Goal: Transaction & Acquisition: Purchase product/service

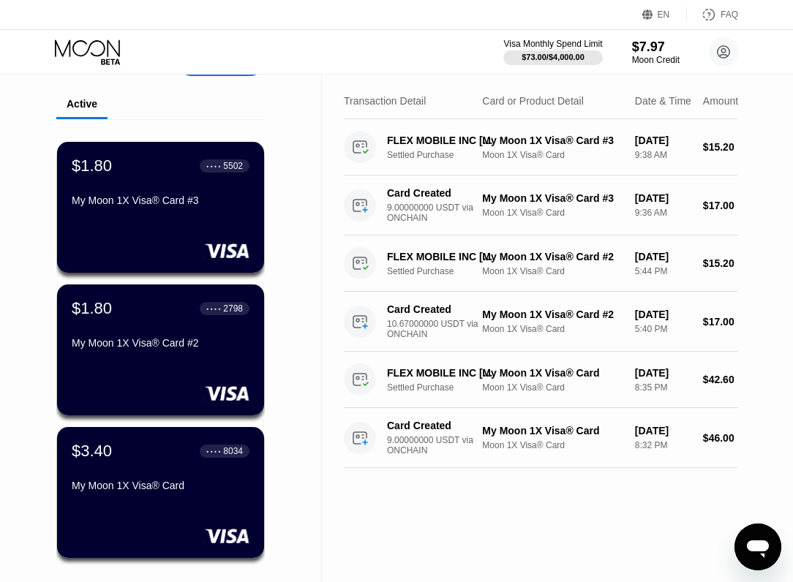
scroll to position [34, 0]
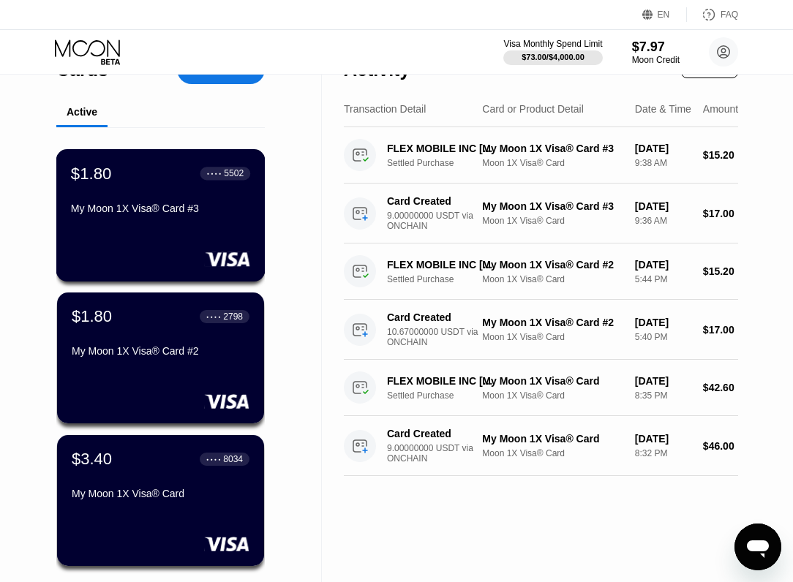
click at [126, 233] on div "$1.80 ● ● ● ● 5502 My Moon 1X Visa® Card #3" at bounding box center [160, 215] width 209 height 132
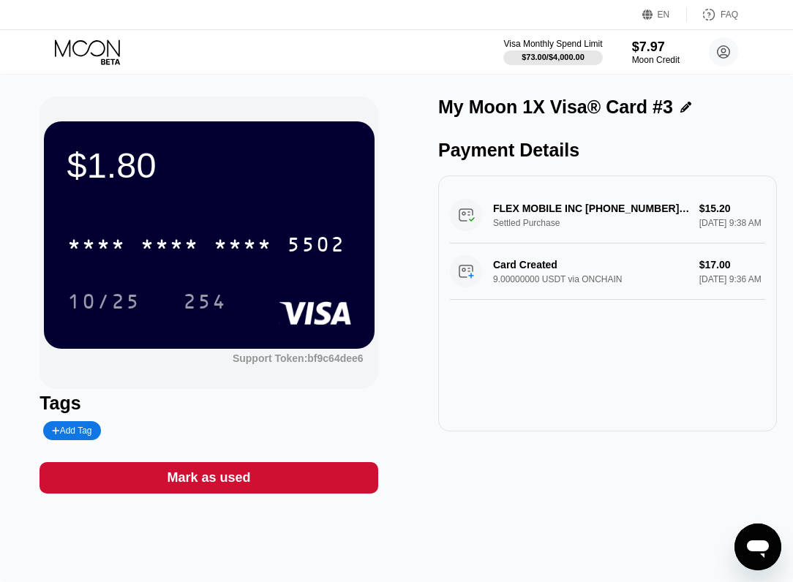
click at [666, 217] on div "FLEX MOBILE INC [PHONE_NUMBER] US Settled Purchase $15.20 [DATE] 9:38 AM" at bounding box center [607, 215] width 315 height 56
click at [560, 220] on div "FLEX MOBILE INC [PHONE_NUMBER] US Settled Purchase $15.20 [DATE] 9:38 AM" at bounding box center [607, 215] width 315 height 56
click at [514, 140] on div "Payment Details" at bounding box center [607, 150] width 339 height 21
click at [265, 306] on div "10/25 254" at bounding box center [209, 301] width 284 height 37
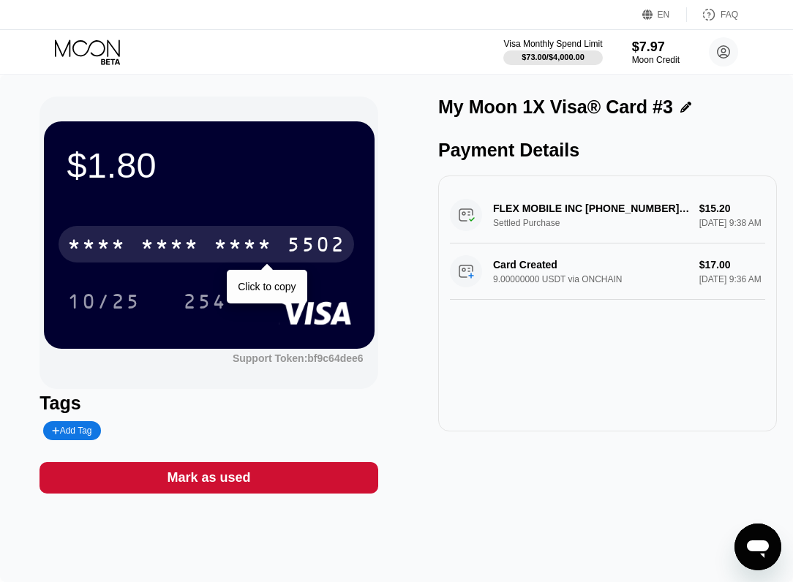
click at [189, 237] on div "* * * *" at bounding box center [169, 246] width 59 height 23
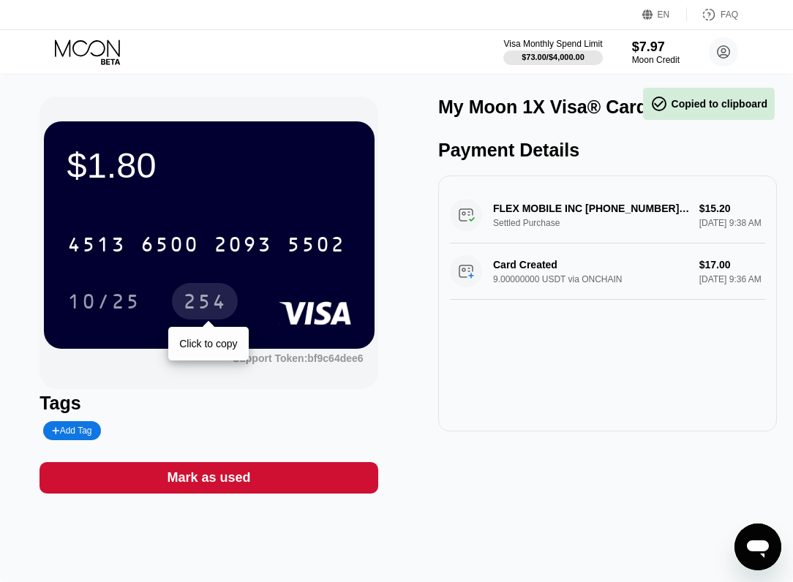
click at [192, 296] on div "254" at bounding box center [205, 303] width 44 height 23
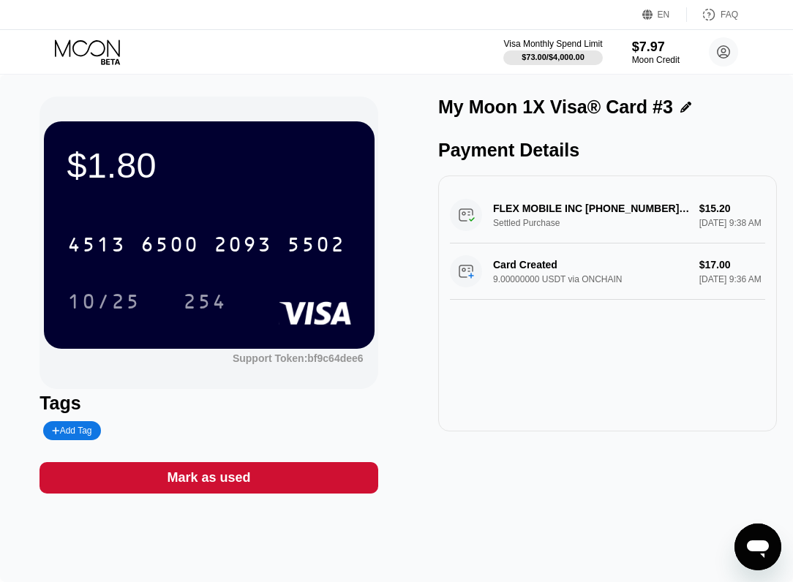
click at [109, 53] on icon at bounding box center [89, 53] width 68 height 26
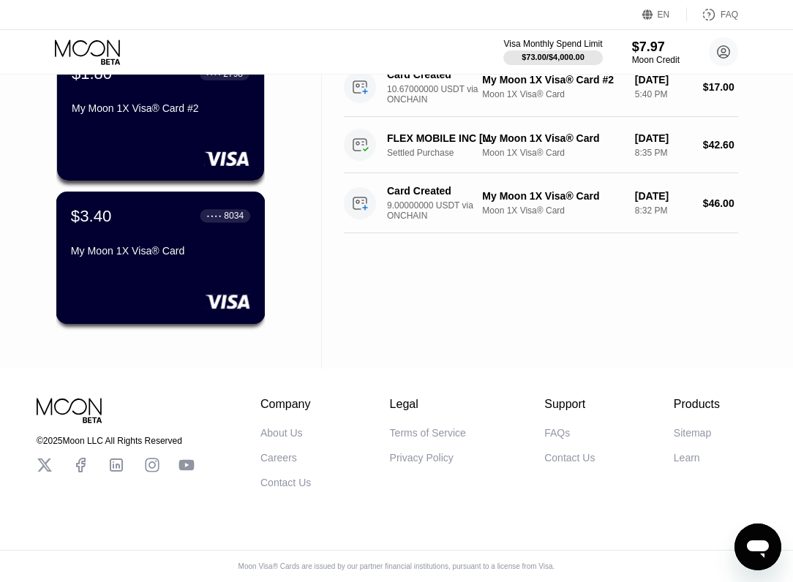
scroll to position [282, 0]
click at [122, 245] on div "My Moon 1X Visa® Card" at bounding box center [160, 251] width 179 height 12
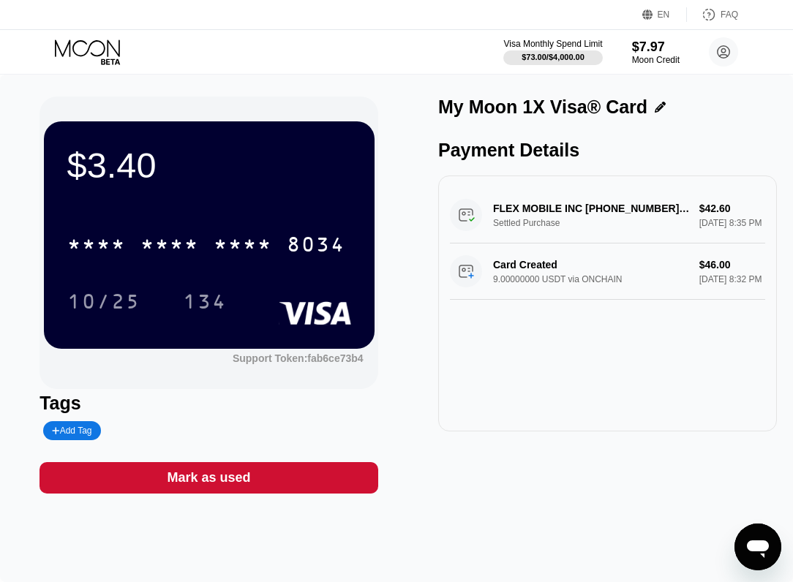
click at [708, 285] on div "Card Created 9.00000000 USDT via ONCHAIN $46.00 [DATE] 8:32 PM" at bounding box center [607, 272] width 315 height 56
click at [525, 300] on div "Card Created 9.00000000 USDT via ONCHAIN $46.00 [DATE] 8:32 PM" at bounding box center [607, 272] width 315 height 56
click at [480, 280] on div "Card Created 9.00000000 USDT via ONCHAIN $46.00 [DATE] 8:32 PM" at bounding box center [607, 272] width 315 height 56
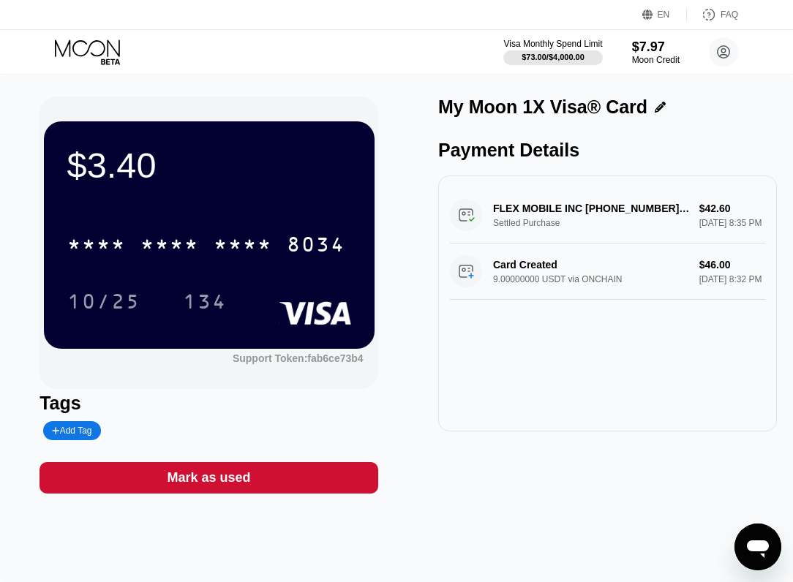
click at [480, 280] on div "Card Created 9.00000000 USDT via ONCHAIN $46.00 [DATE] 8:32 PM" at bounding box center [607, 272] width 315 height 56
click at [98, 53] on icon at bounding box center [89, 53] width 68 height 26
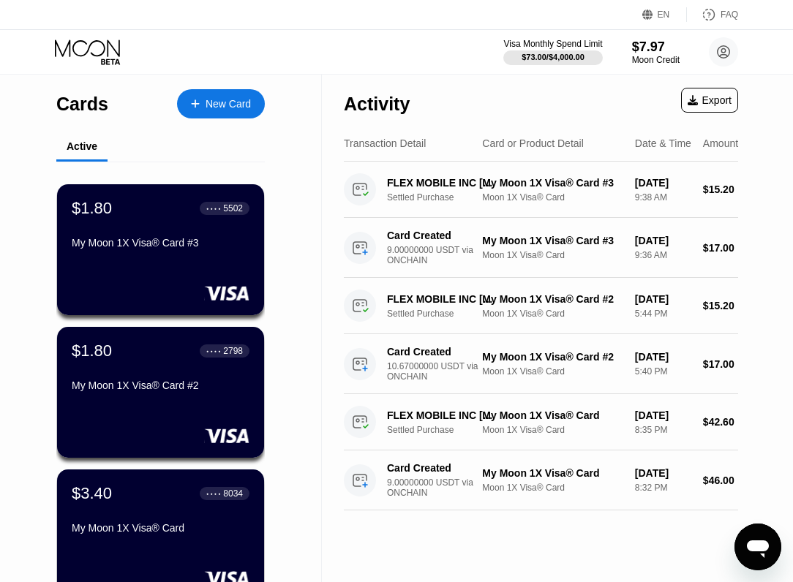
click at [211, 96] on div "New Card" at bounding box center [221, 103] width 88 height 29
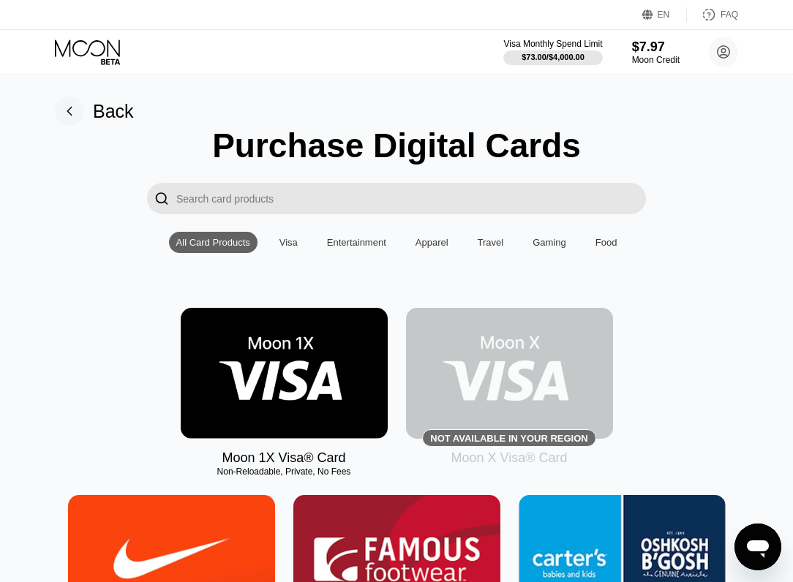
click at [250, 382] on img at bounding box center [284, 373] width 207 height 131
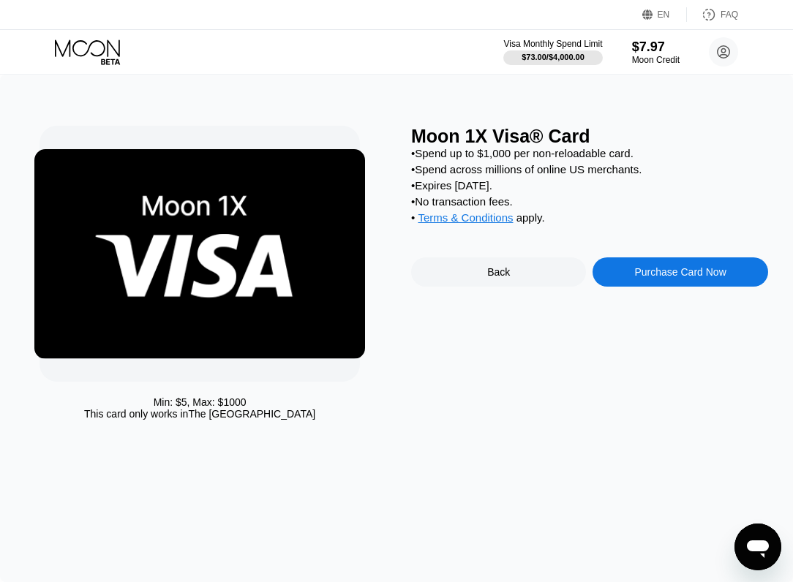
click at [722, 261] on div "Purchase Card Now" at bounding box center [680, 271] width 175 height 29
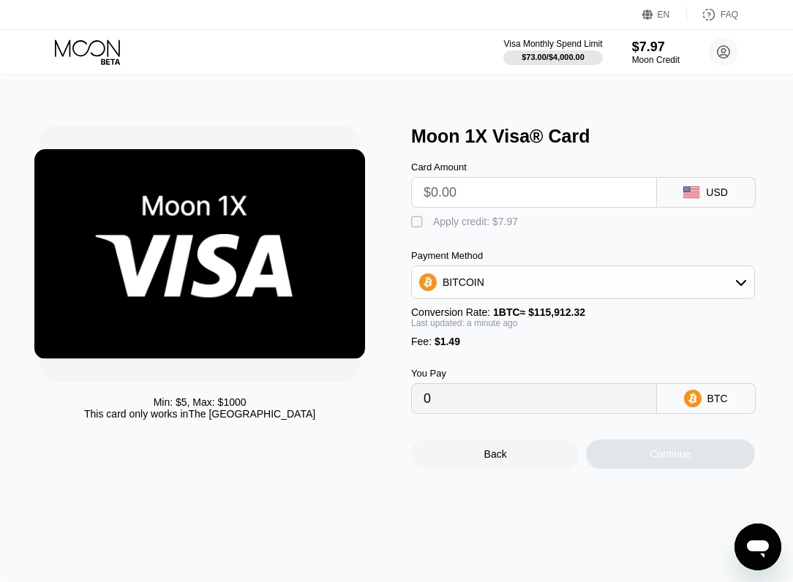
click at [460, 196] on input "text" at bounding box center [534, 192] width 221 height 29
type input "$3"
type input "0.00003874"
type input "$30"
type input "0.00027168"
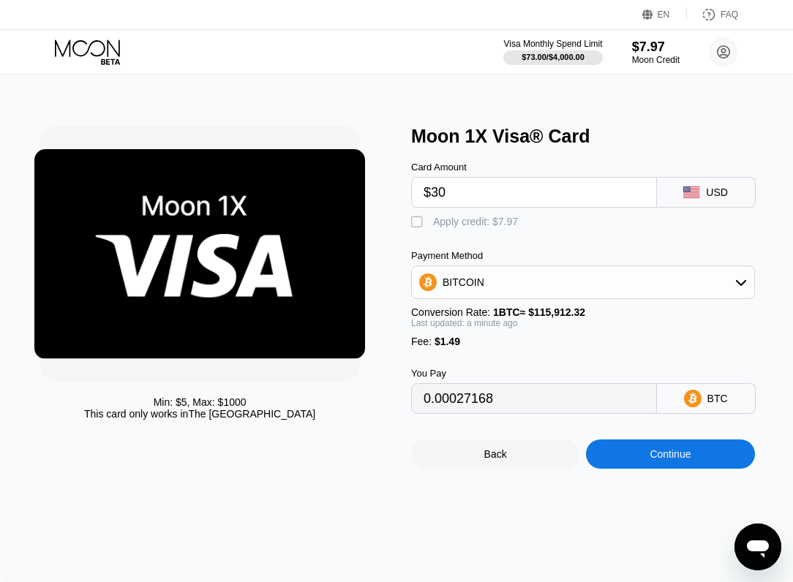
type input "$30"
click at [548, 272] on div "BITCOIN" at bounding box center [583, 282] width 342 height 29
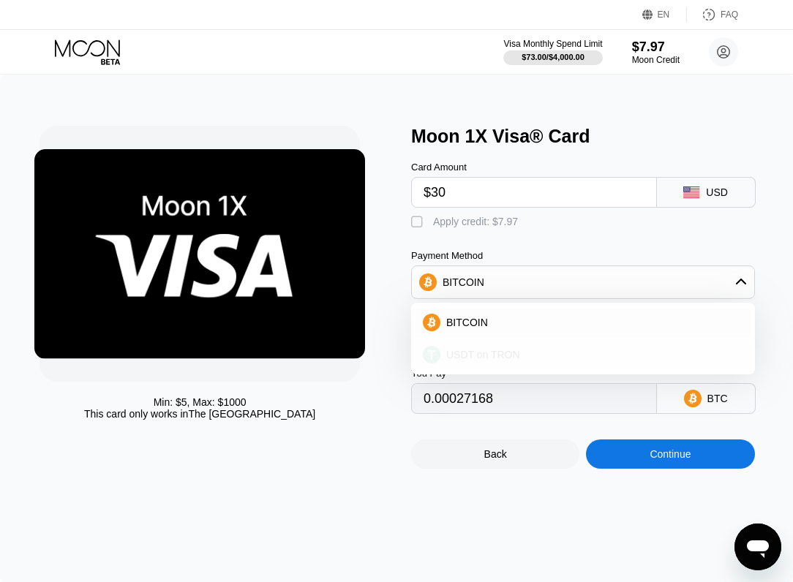
click at [522, 356] on div "USDT on TRON" at bounding box center [591, 355] width 303 height 12
type input "31.81"
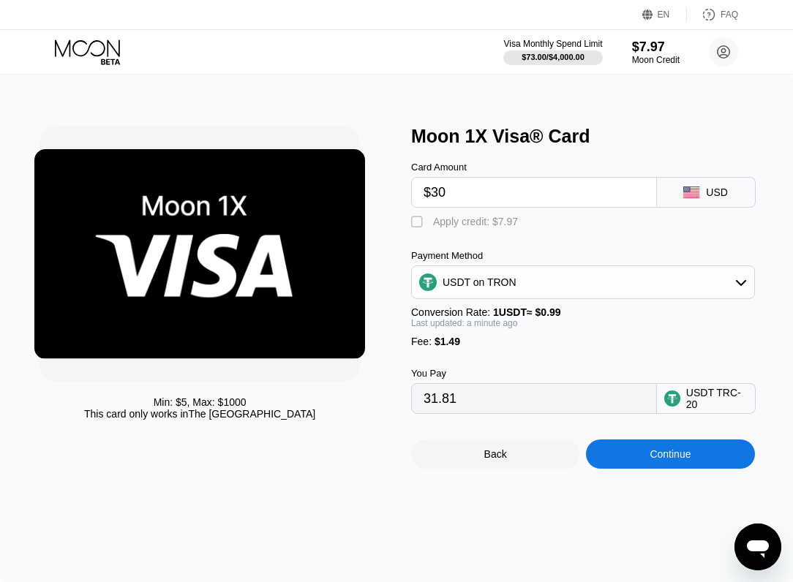
click at [472, 195] on input "$30" at bounding box center [534, 192] width 221 height 29
type input "$3"
type input "4.54"
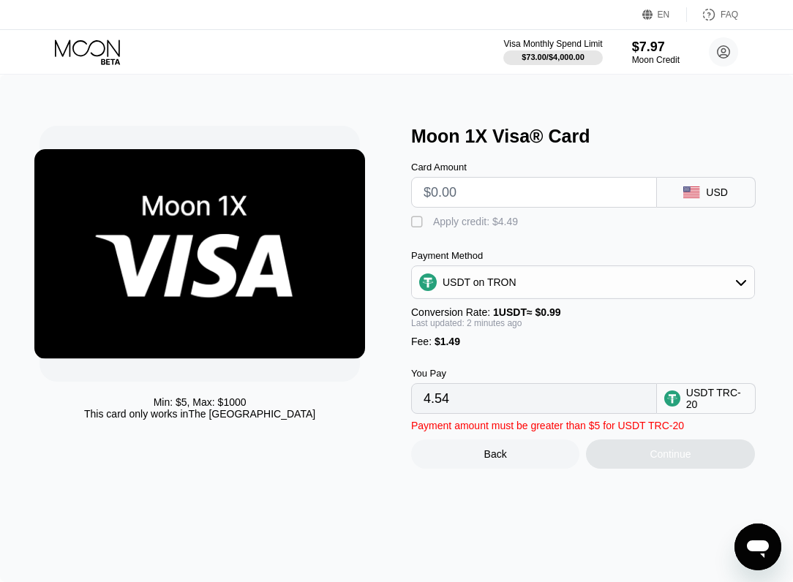
type input "0.00"
type input "$2"
type input "3.53"
type input "$23"
type input "24.74"
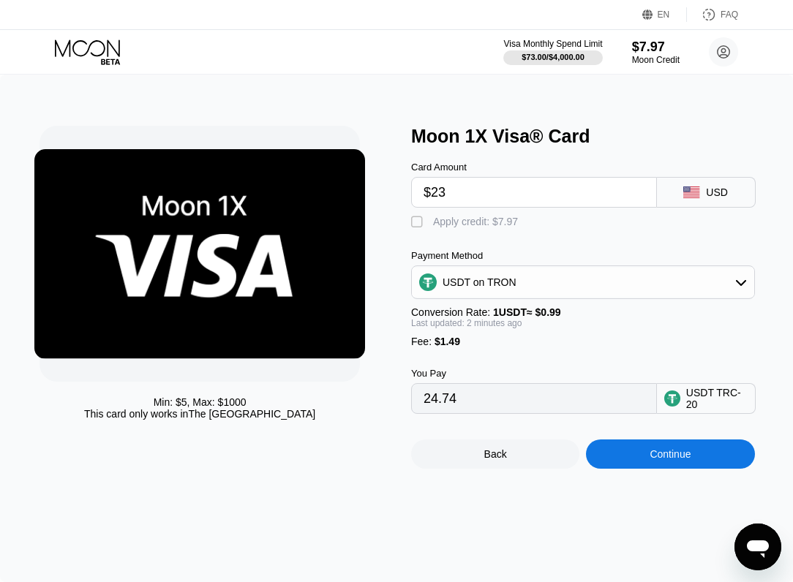
type input "$2"
type input "3.53"
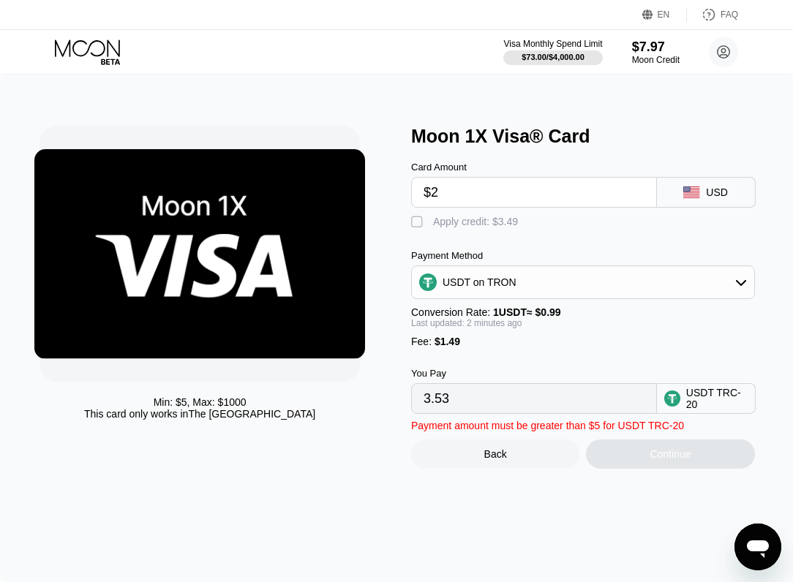
type input "$24"
type input "25.75"
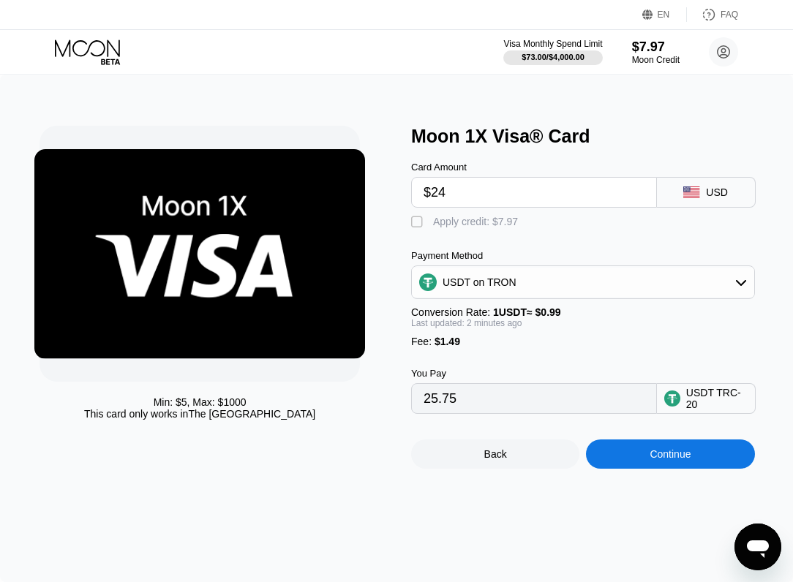
type input "$2"
type input "3.53"
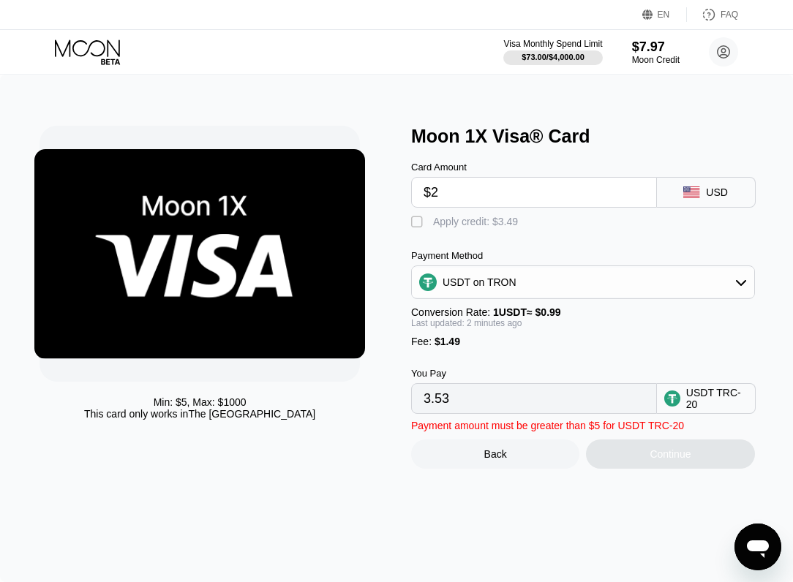
type input "$25"
type input "26.76"
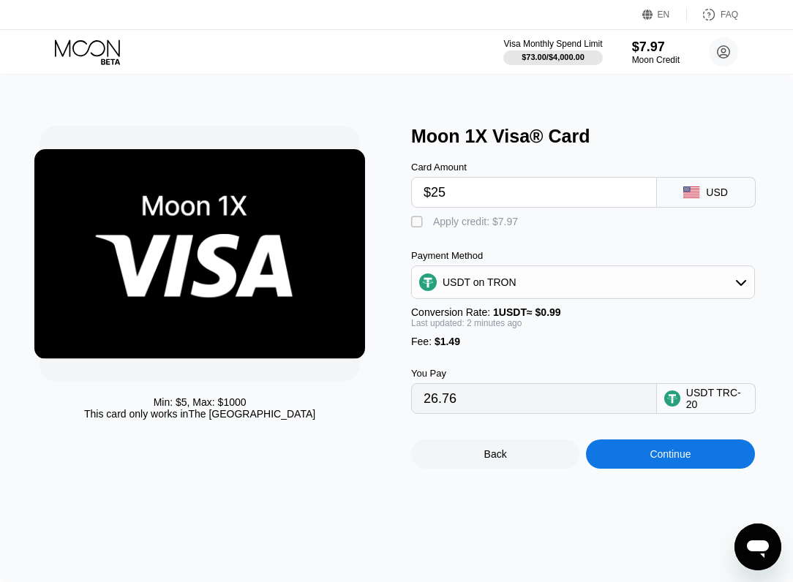
type input "$25"
click at [595, 283] on div "USDT on TRON" at bounding box center [583, 282] width 342 height 29
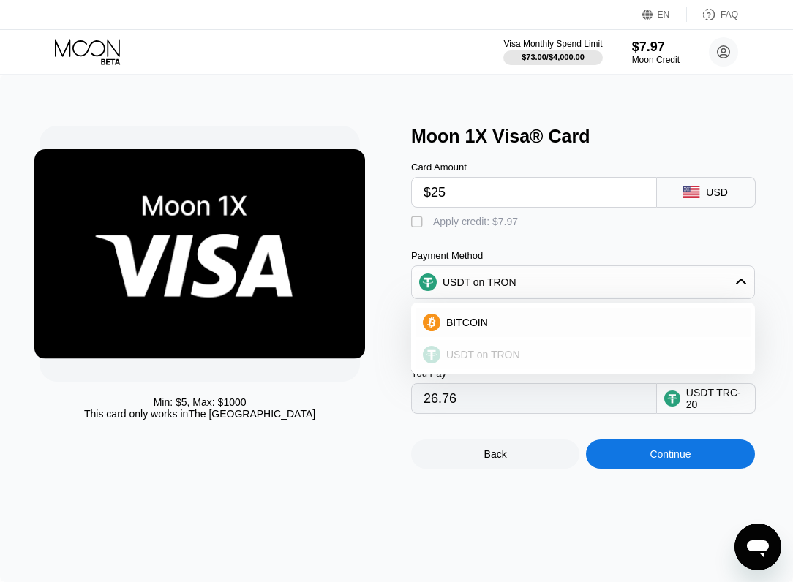
click at [546, 358] on div "USDT on TRON" at bounding box center [591, 355] width 303 height 12
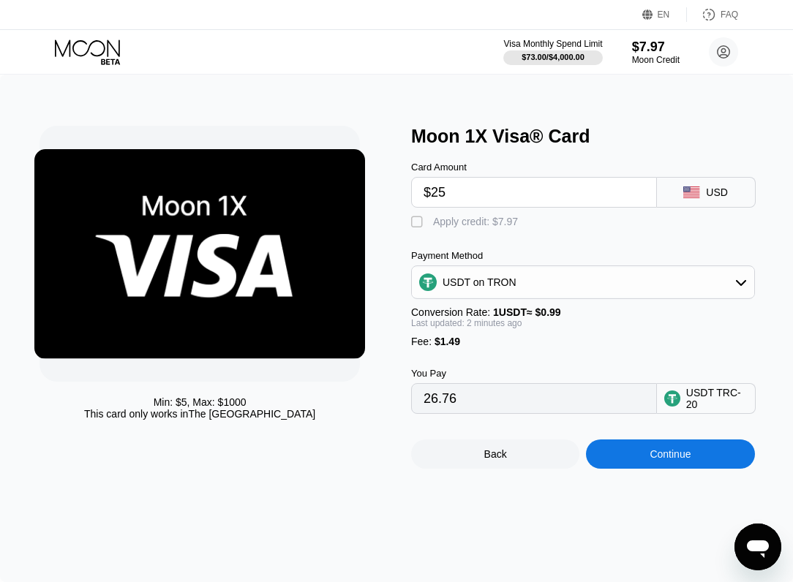
click at [644, 456] on div "Continue" at bounding box center [670, 454] width 168 height 29
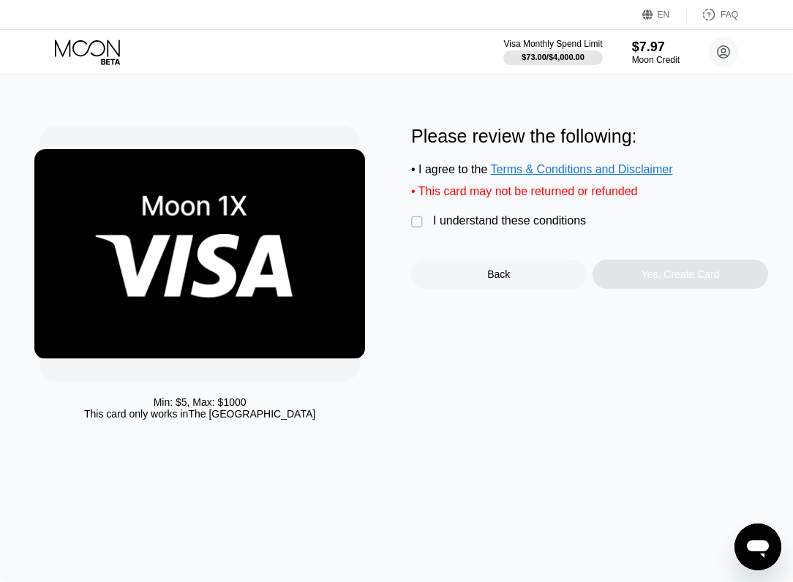
click at [413, 215] on div "" at bounding box center [418, 222] width 15 height 15
click at [693, 261] on div "Yes, Create Card" at bounding box center [680, 274] width 175 height 29
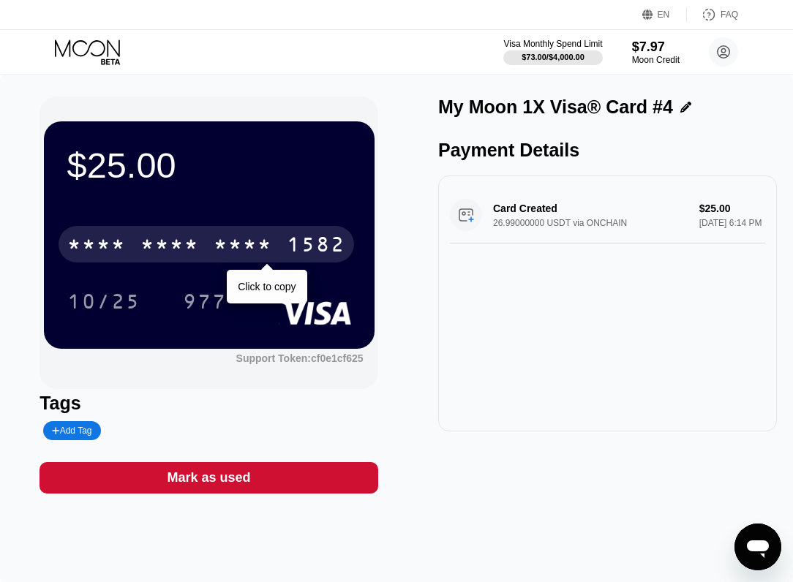
click at [255, 238] on div "* * * *" at bounding box center [243, 246] width 59 height 23
click at [189, 241] on div "6500" at bounding box center [169, 246] width 59 height 23
click at [193, 241] on div "* * * *" at bounding box center [169, 246] width 59 height 23
click at [244, 240] on div "2012" at bounding box center [243, 246] width 59 height 23
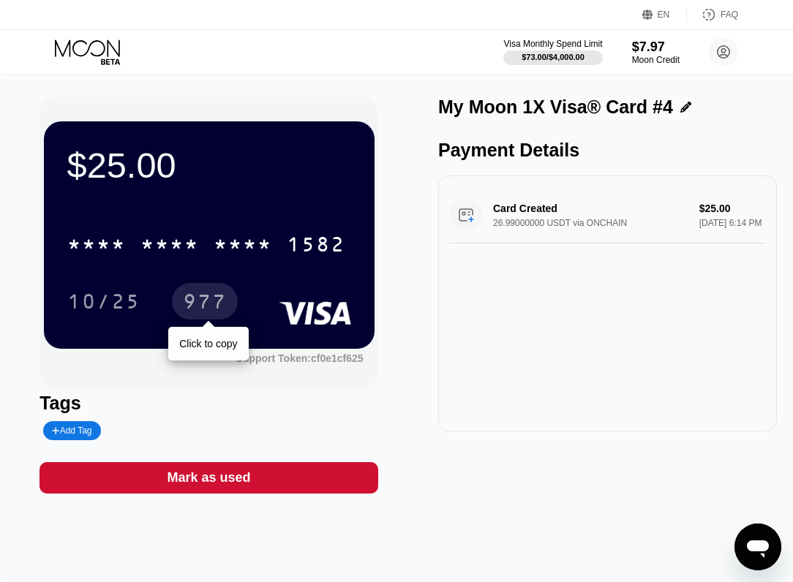
click at [216, 296] on div "977" at bounding box center [205, 303] width 44 height 23
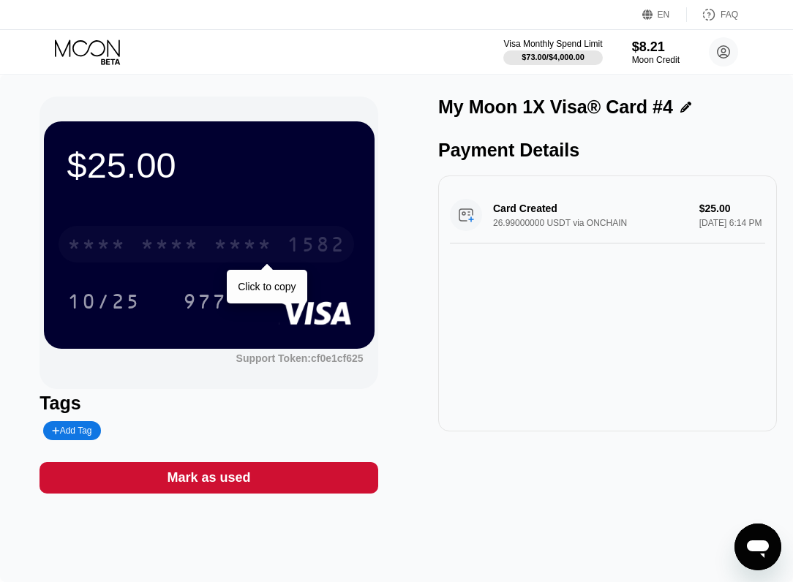
click at [135, 246] on div "* * * * * * * * * * * * 1582" at bounding box center [207, 244] width 296 height 37
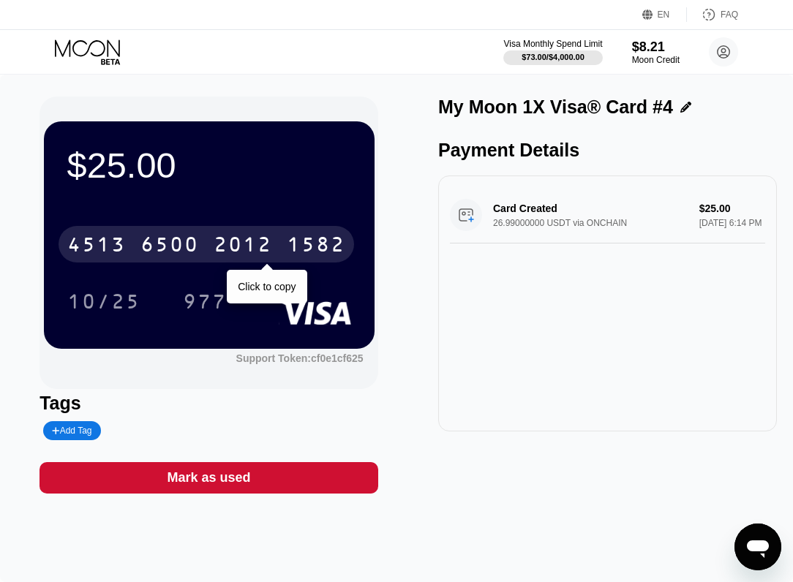
click at [182, 245] on div "6500" at bounding box center [169, 246] width 59 height 23
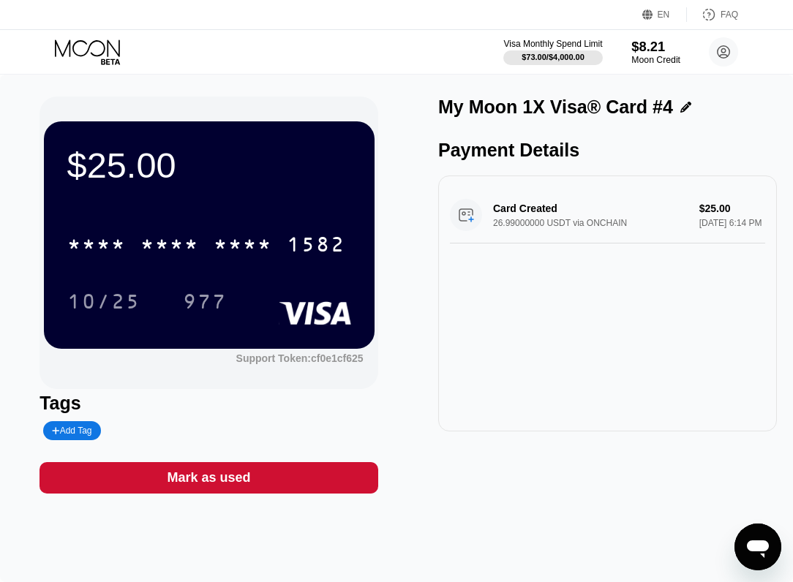
click at [639, 51] on div "$8.21" at bounding box center [655, 46] width 49 height 15
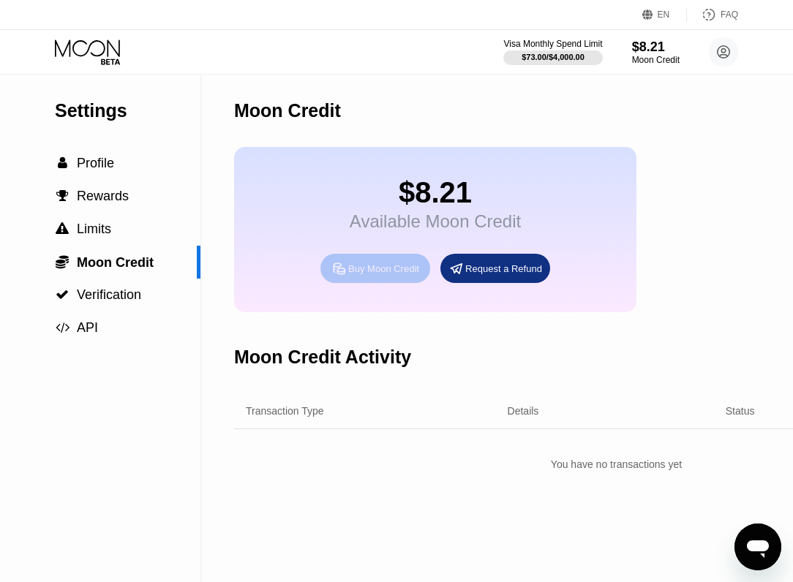
click at [399, 261] on div "Buy Moon Credit" at bounding box center [375, 268] width 110 height 29
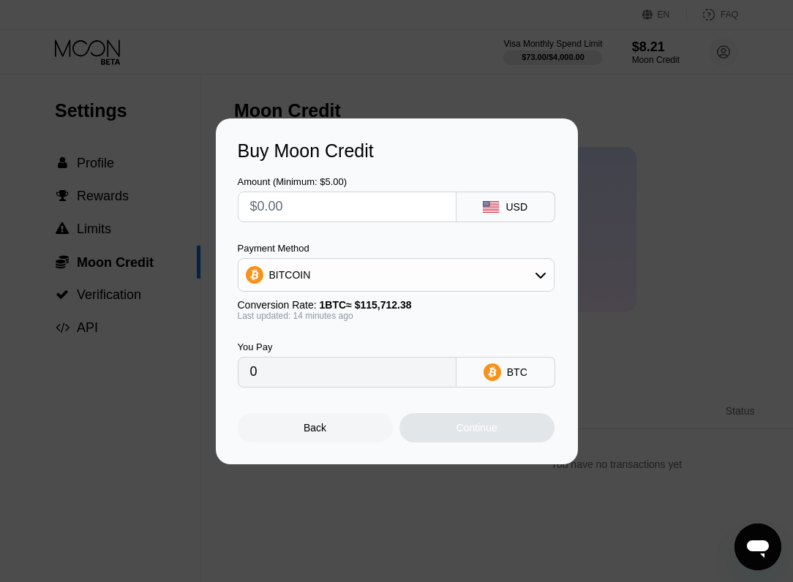
click at [485, 197] on div "USD" at bounding box center [505, 207] width 99 height 31
click at [392, 212] on input "text" at bounding box center [347, 206] width 194 height 29
type input "$1"
type input "0.00000866"
type input "$16"
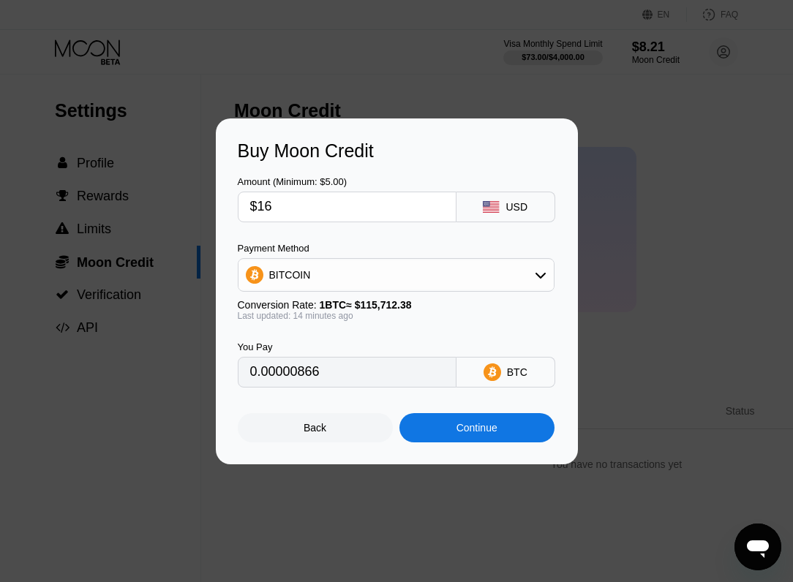
type input "0.00013842"
type input "$1"
type input "0.00000866"
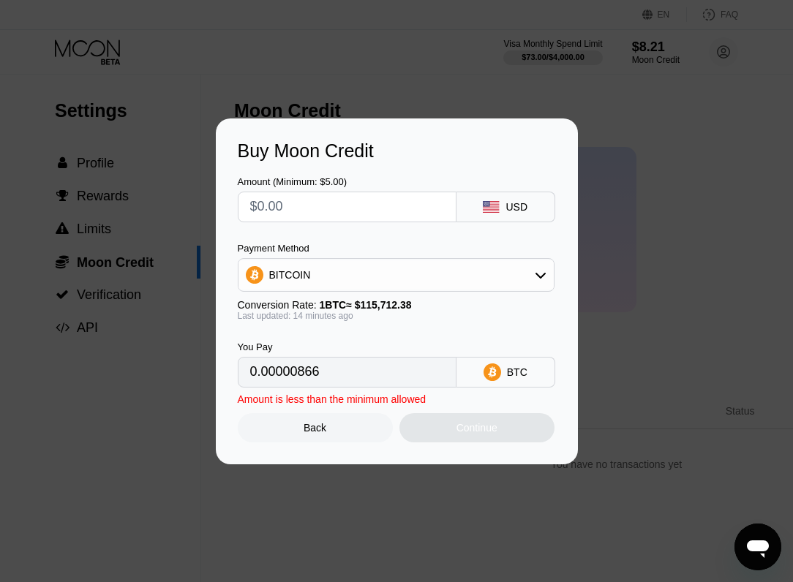
type input "0"
type input "$5"
type input "0.00004326"
type input "0"
type input "$8"
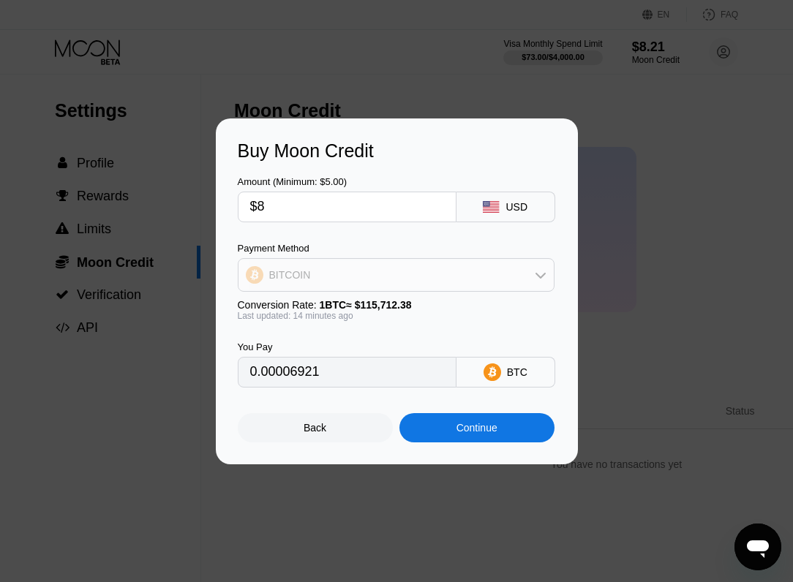
click at [535, 269] on icon at bounding box center [541, 275] width 12 height 12
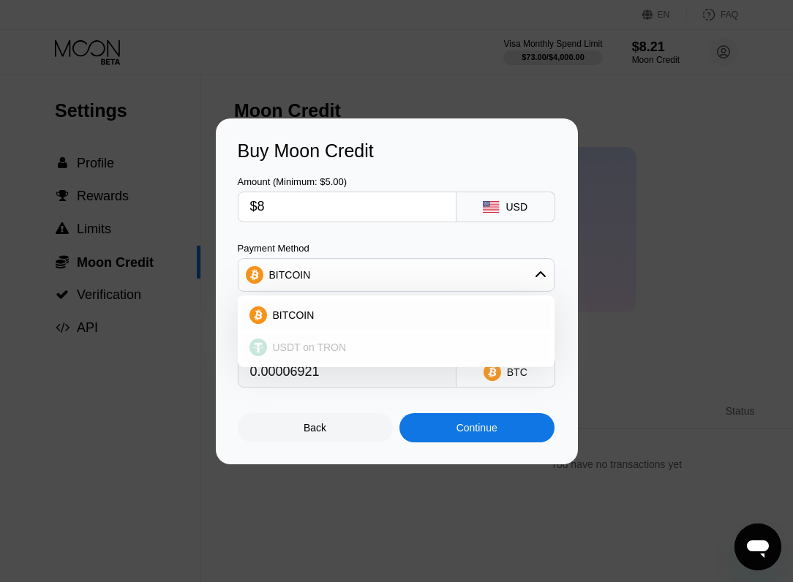
click at [416, 342] on div "USDT on TRON" at bounding box center [405, 348] width 276 height 12
type input "8.08"
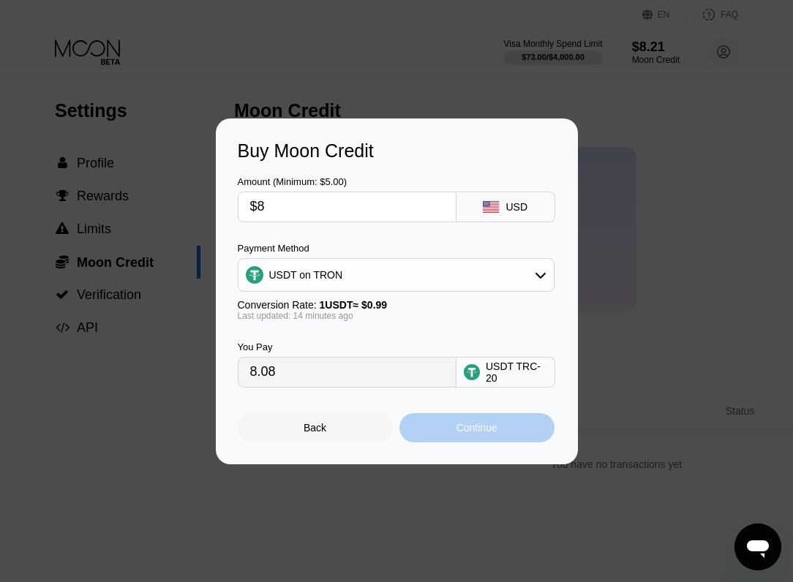
click at [464, 432] on div "Continue" at bounding box center [476, 428] width 41 height 12
